Goal: Check status: Check status

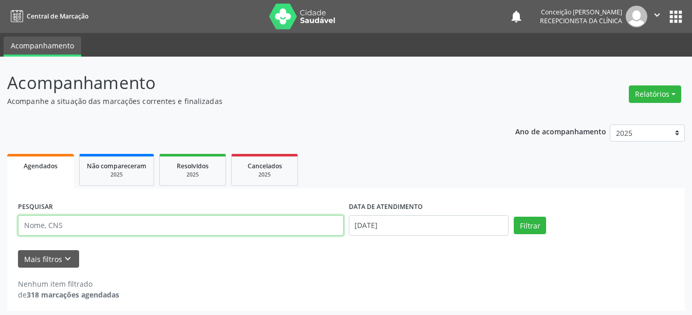
click at [53, 230] on input "text" at bounding box center [181, 225] width 326 height 21
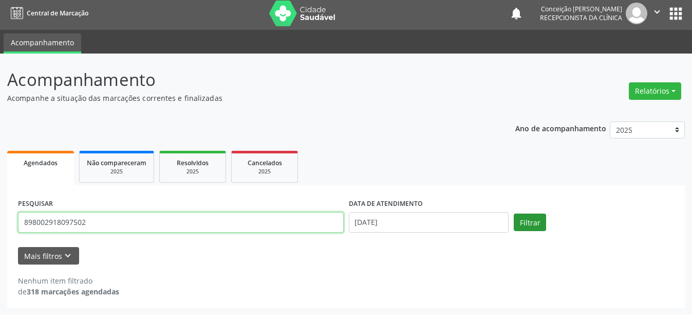
type input "898002918097502"
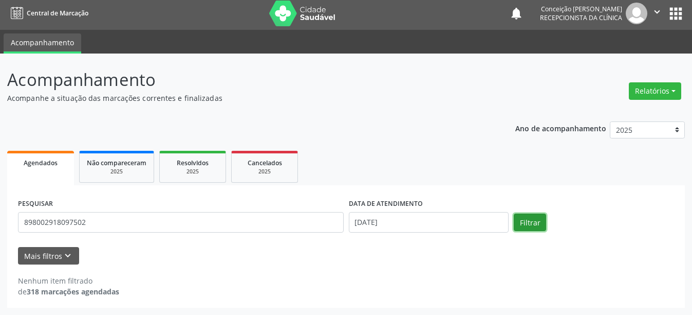
click at [535, 220] on button "Filtrar" at bounding box center [530, 221] width 32 height 17
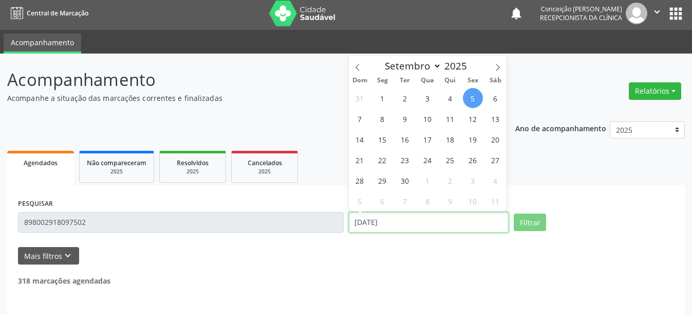
click at [404, 227] on input "[DATE]" at bounding box center [429, 222] width 160 height 21
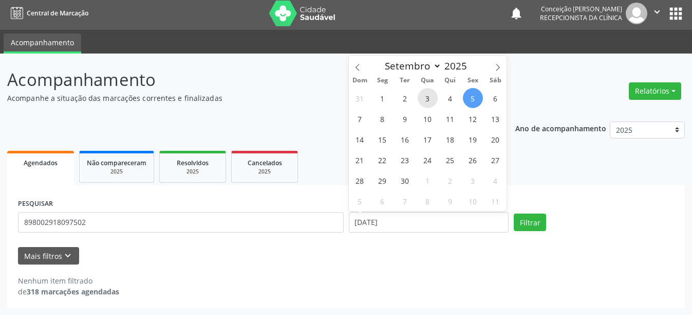
click at [430, 98] on span "3" at bounding box center [428, 98] width 20 height 20
type input "[DATE]"
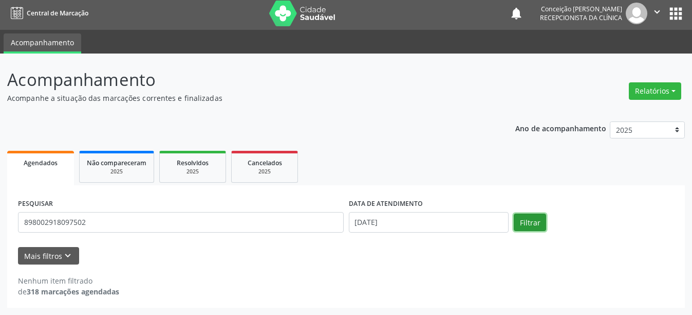
click at [524, 221] on button "Filtrar" at bounding box center [530, 221] width 32 height 17
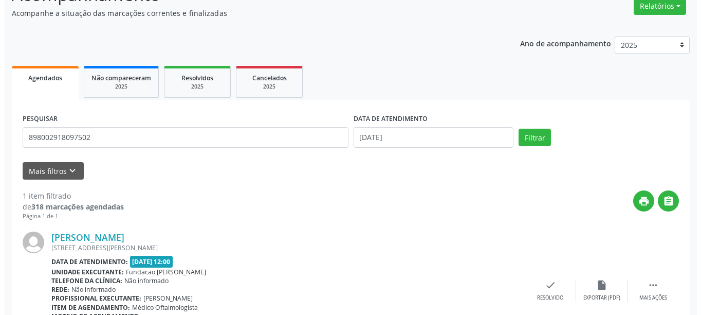
scroll to position [151, 0]
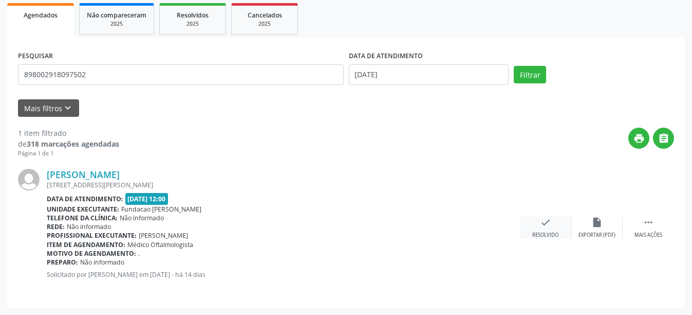
click at [557, 232] on div "Resolvido" at bounding box center [546, 234] width 26 height 7
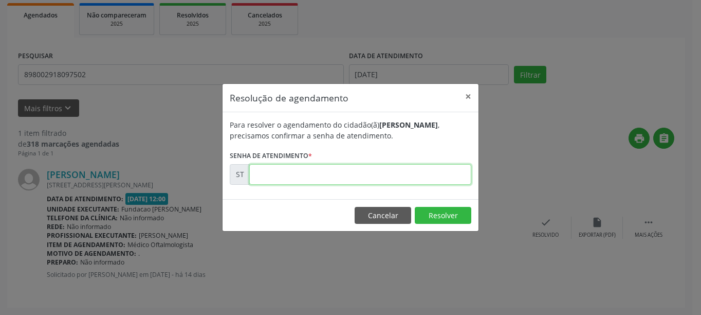
click at [331, 172] on input "text" at bounding box center [360, 174] width 222 height 21
type input "00017265"
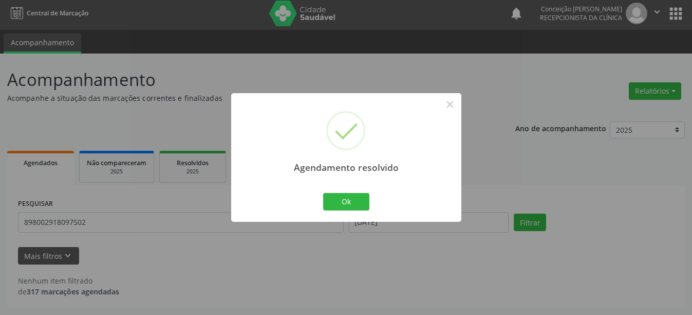
scroll to position [3, 0]
click at [342, 202] on button "Ok" at bounding box center [346, 201] width 46 height 17
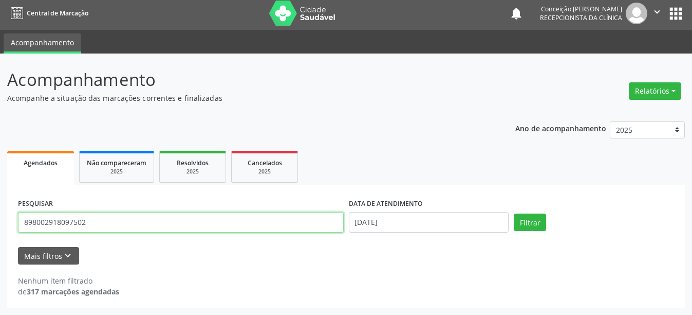
drag, startPoint x: 88, startPoint y: 224, endPoint x: 0, endPoint y: 224, distance: 88.4
click at [0, 224] on div "Acompanhamento Acompanhe a situação das marcações correntes e finalizadas Relat…" at bounding box center [346, 183] width 692 height 261
type input "700006172265800"
click at [514, 213] on button "Filtrar" at bounding box center [530, 221] width 32 height 17
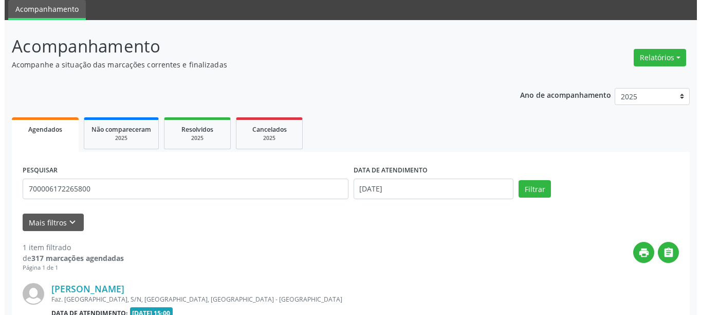
scroll to position [151, 0]
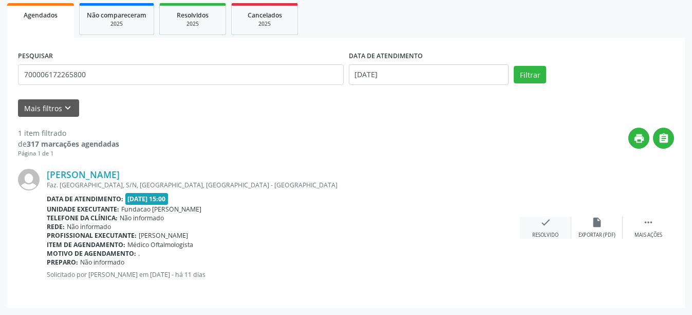
click at [556, 225] on div "check Resolvido" at bounding box center [545, 227] width 51 height 22
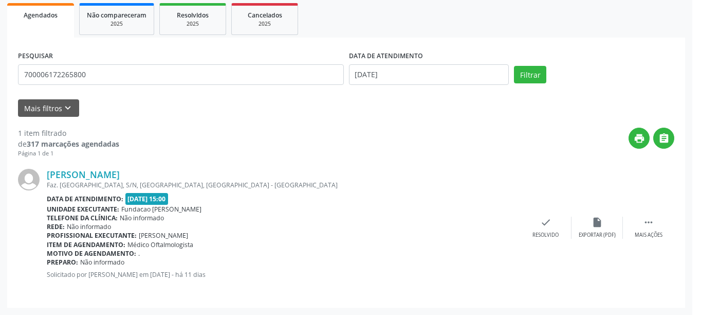
click at [551, 226] on div "Resolução de agendamento × Para resolver o agendamento do cidadão(ã) [PERSON_NA…" at bounding box center [350, 157] width 701 height 315
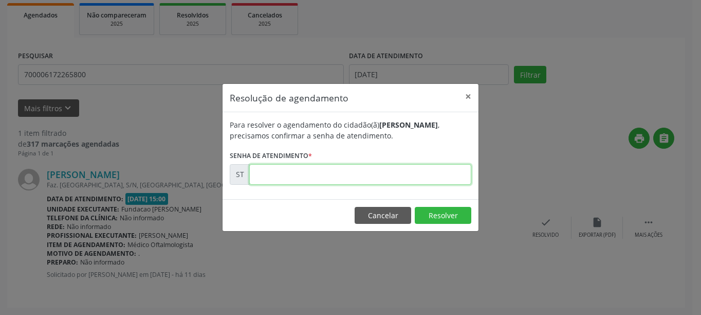
click at [404, 183] on input "text" at bounding box center [360, 174] width 222 height 21
type input "00017651"
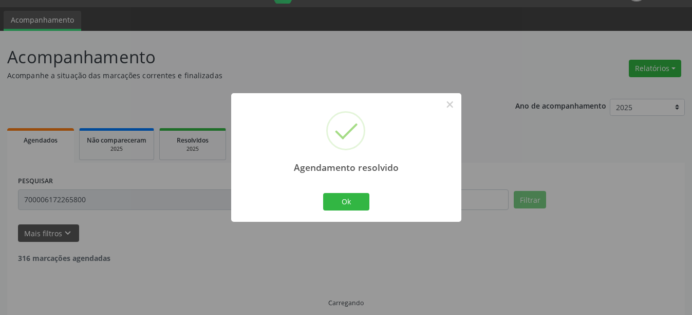
scroll to position [3, 0]
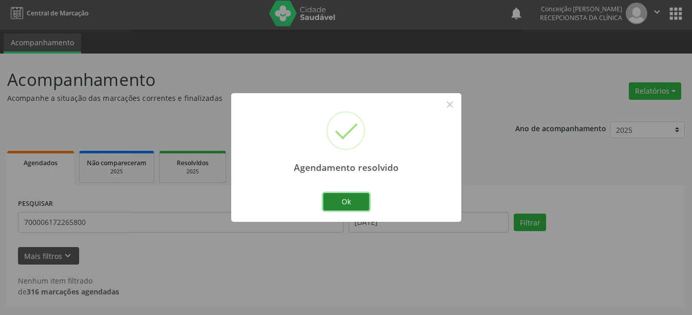
click at [355, 205] on button "Ok" at bounding box center [346, 201] width 46 height 17
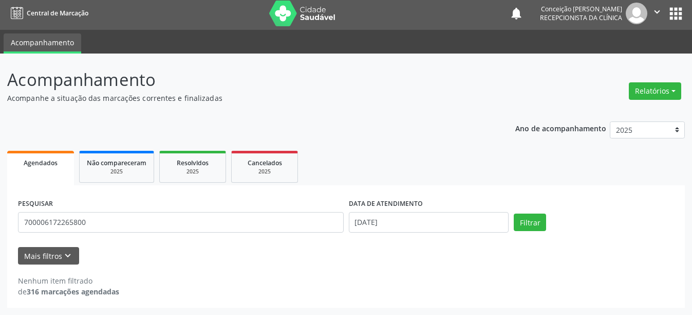
scroll to position [0, 0]
